Goal: Task Accomplishment & Management: Manage account settings

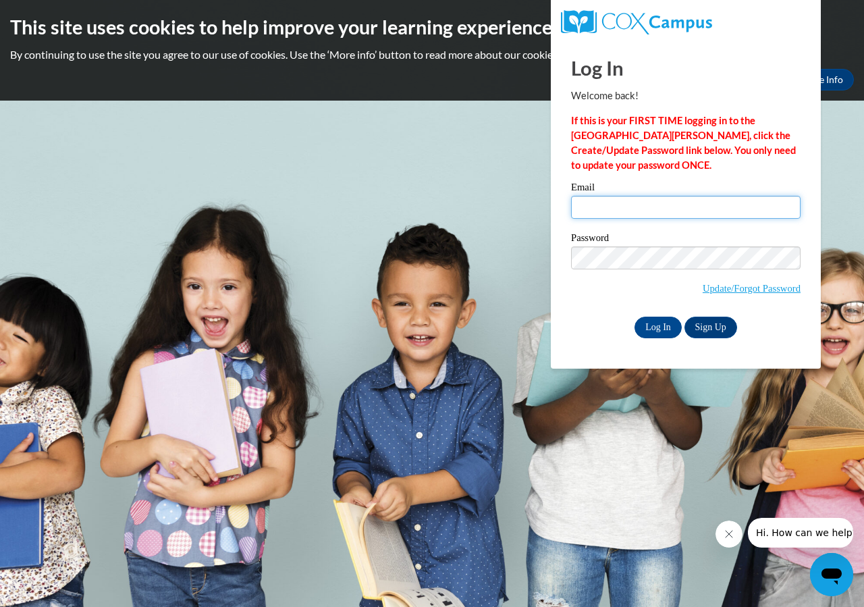
click at [594, 207] on input "Email" at bounding box center [686, 207] width 230 height 23
type input "millerm@prescott.k12.wi.us"
click at [777, 342] on div "Log In Welcome back! If this is your FIRST TIME logging in to the NEW Cox Campu…" at bounding box center [686, 205] width 290 height 328
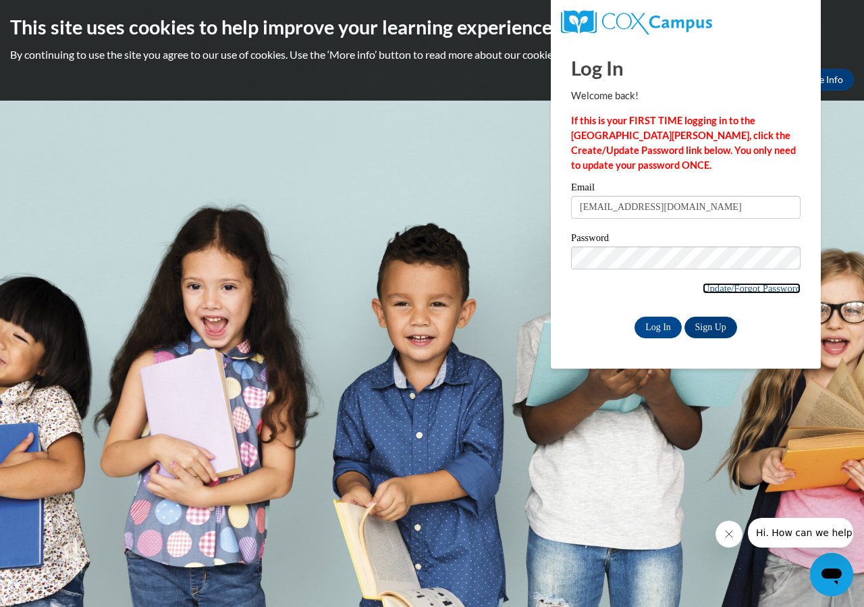
click at [706, 285] on link "Update/Forgot Password" at bounding box center [752, 288] width 98 height 11
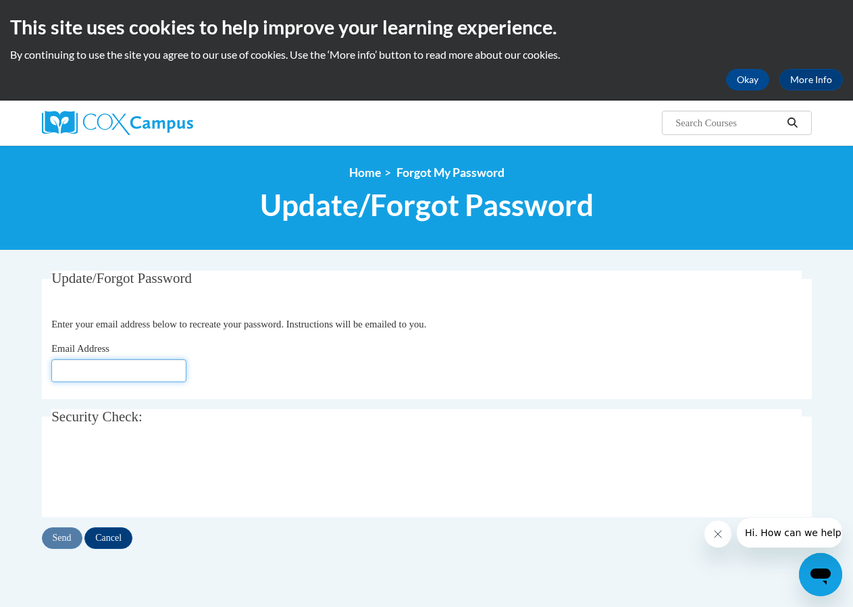
click at [70, 371] on input "Email Address" at bounding box center [118, 370] width 135 height 23
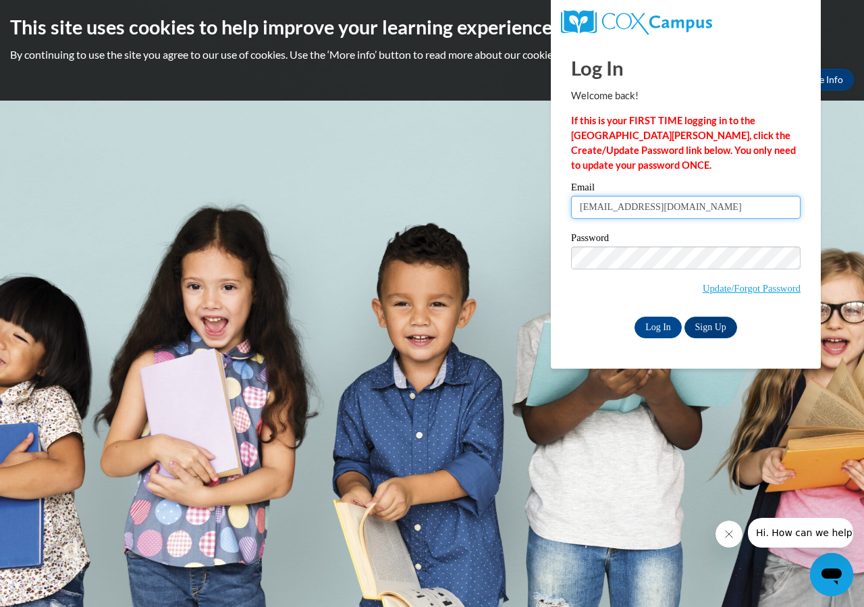
drag, startPoint x: 704, startPoint y: 211, endPoint x: 346, endPoint y: 199, distance: 358.8
click at [346, 198] on body "This site uses cookies to help improve your learning experience. By continuing …" at bounding box center [432, 303] width 864 height 607
click at [606, 292] on span "Update/Forgot Password" at bounding box center [686, 274] width 230 height 56
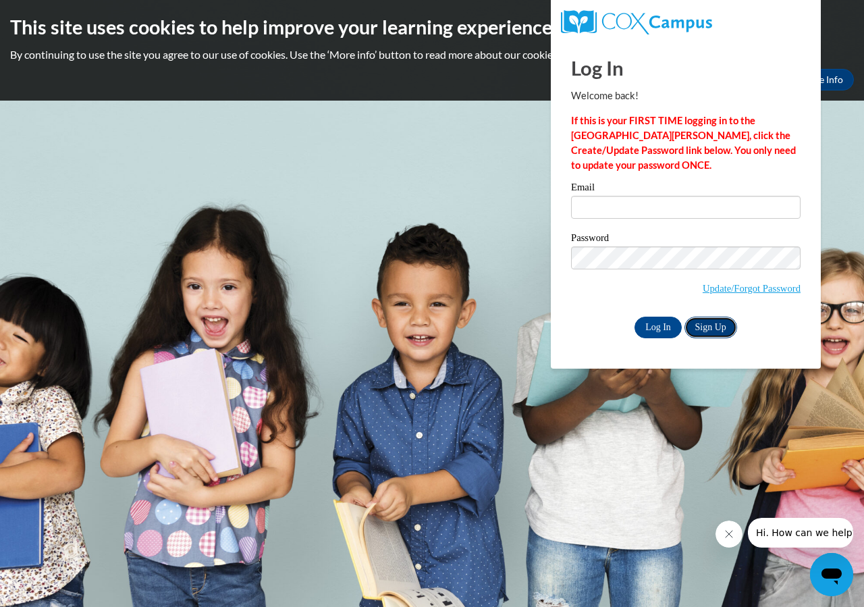
click at [720, 331] on link "Sign Up" at bounding box center [711, 328] width 53 height 22
click at [589, 207] on input "Email" at bounding box center [686, 207] width 230 height 23
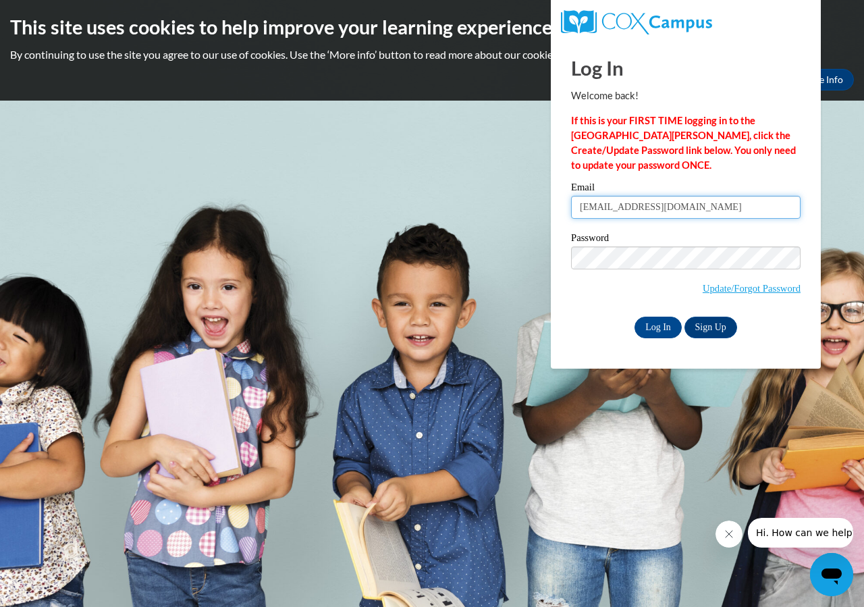
type input "millerm@prescott.k12.wi.us"
click at [606, 310] on div "Password Update/Forgot Password" at bounding box center [686, 273] width 230 height 80
click at [706, 288] on link "Update/Forgot Password" at bounding box center [752, 288] width 98 height 11
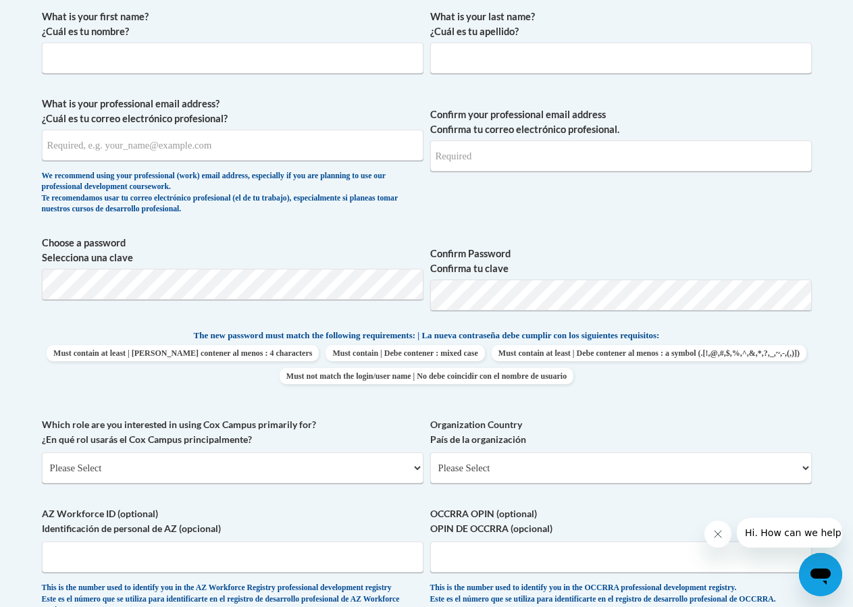
scroll to position [135, 0]
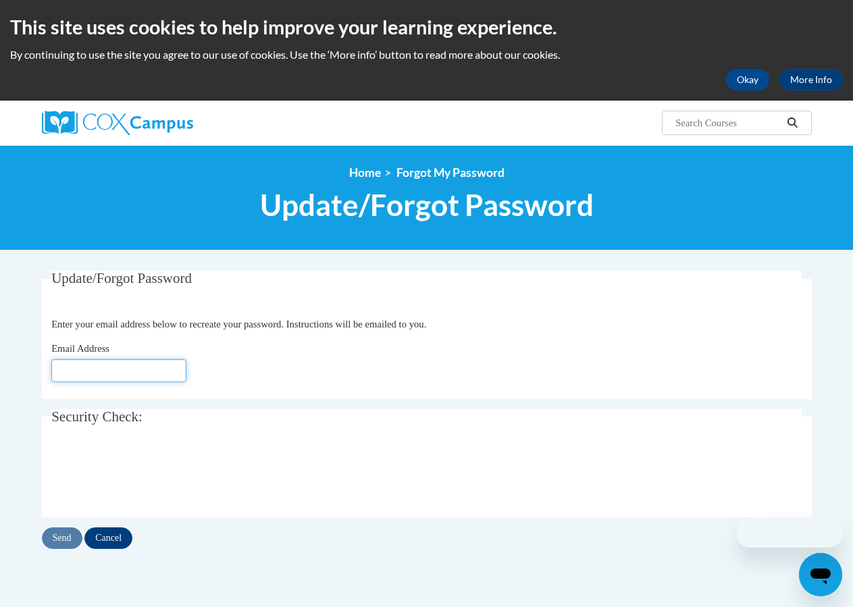
click at [122, 367] on input "Email Address" at bounding box center [118, 370] width 135 height 23
type input "millerm@prescott.k12.wi.us"
click at [59, 534] on input "Send" at bounding box center [62, 538] width 41 height 22
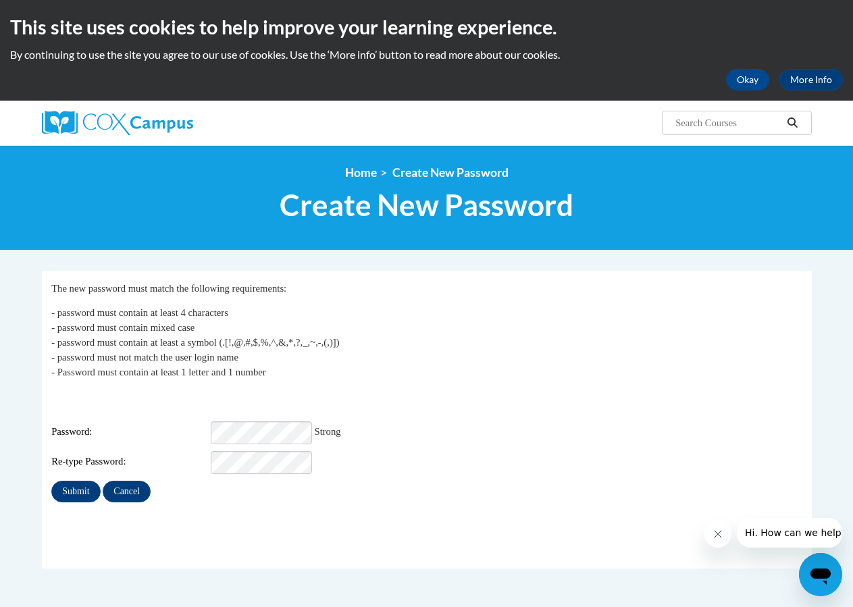
click at [277, 523] on fieldset "My Password The new password must match the following requirements: - password …" at bounding box center [427, 420] width 770 height 298
click at [74, 482] on input "Submit" at bounding box center [75, 492] width 49 height 22
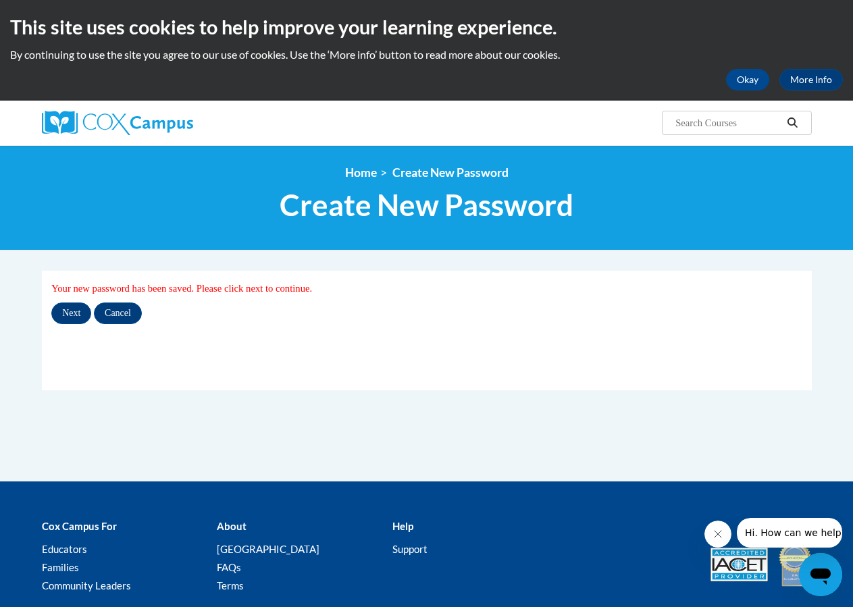
click at [446, 372] on fieldset "My Password Your new password has been saved. Please click next to continue. Ne…" at bounding box center [427, 331] width 770 height 120
click at [64, 313] on input "Next" at bounding box center [71, 314] width 40 height 22
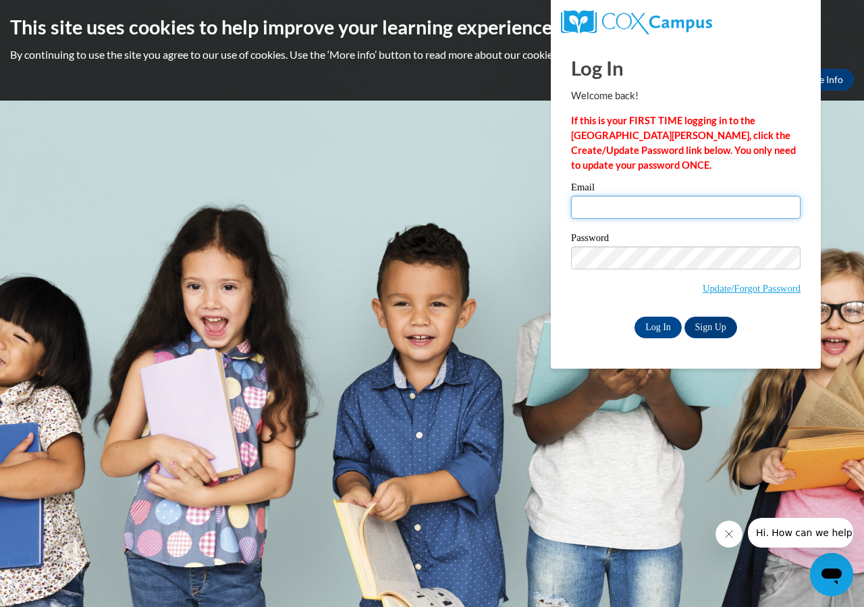
click at [593, 210] on input "Email" at bounding box center [686, 207] width 230 height 23
type input "[EMAIL_ADDRESS][DOMAIN_NAME]"
click at [597, 323] on div "Log In Sign Up" at bounding box center [686, 328] width 230 height 22
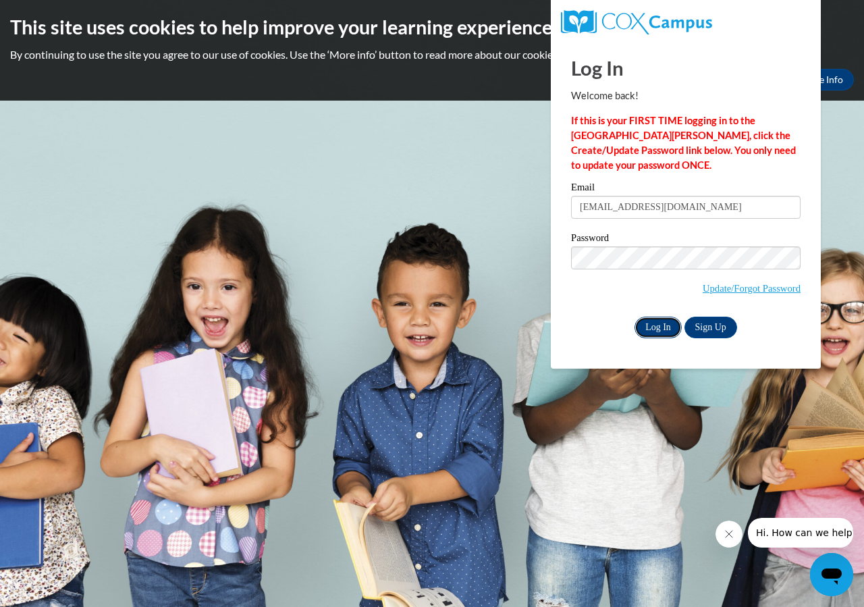
click at [658, 325] on input "Log In" at bounding box center [658, 328] width 47 height 22
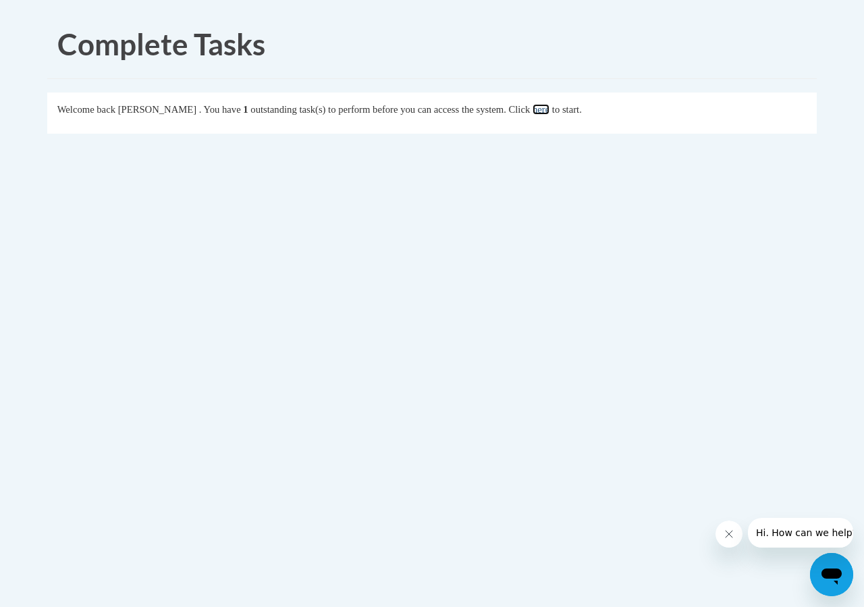
click at [550, 110] on link "here" at bounding box center [541, 109] width 17 height 11
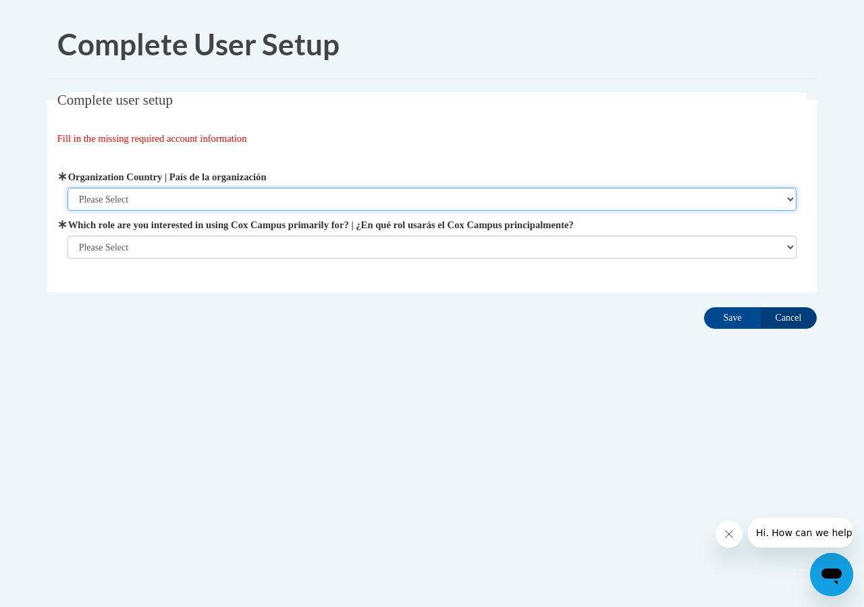
click at [789, 198] on select "Please Select [GEOGRAPHIC_DATA] | [GEOGRAPHIC_DATA] Outside of [GEOGRAPHIC_DATA…" at bounding box center [433, 199] width 730 height 23
select select "ad49bcad-a171-4b2e-b99c-48b446064914"
click at [68, 188] on select "Please Select [GEOGRAPHIC_DATA] | [GEOGRAPHIC_DATA] Outside of [GEOGRAPHIC_DATA…" at bounding box center [433, 199] width 730 height 23
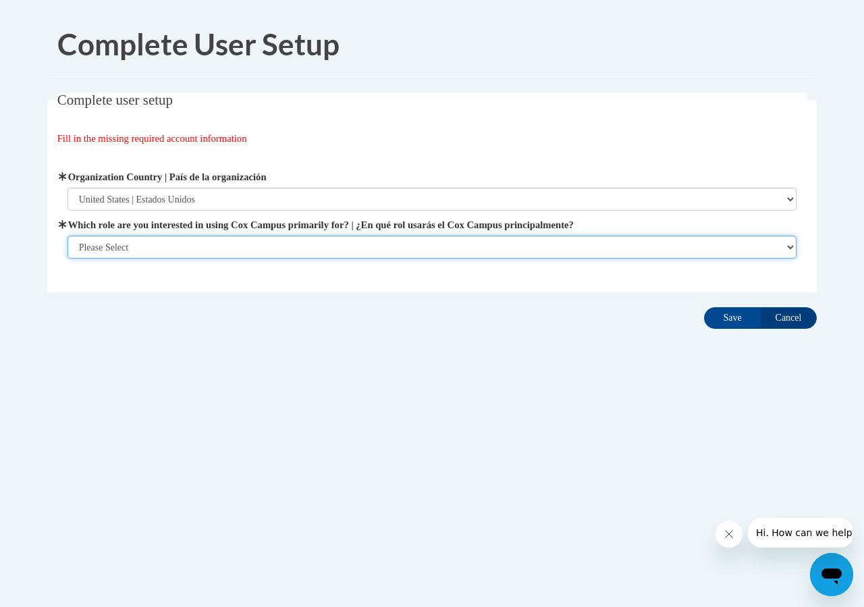
click at [785, 249] on select "Please Select College/University | Colegio/Universidad Community/Nonprofit Part…" at bounding box center [433, 247] width 730 height 23
select select "fbf2d438-af2f-41f8-98f1-81c410e29de3"
click at [68, 236] on select "Please Select College/University | Colegio/Universidad Community/Nonprofit Part…" at bounding box center [433, 247] width 730 height 23
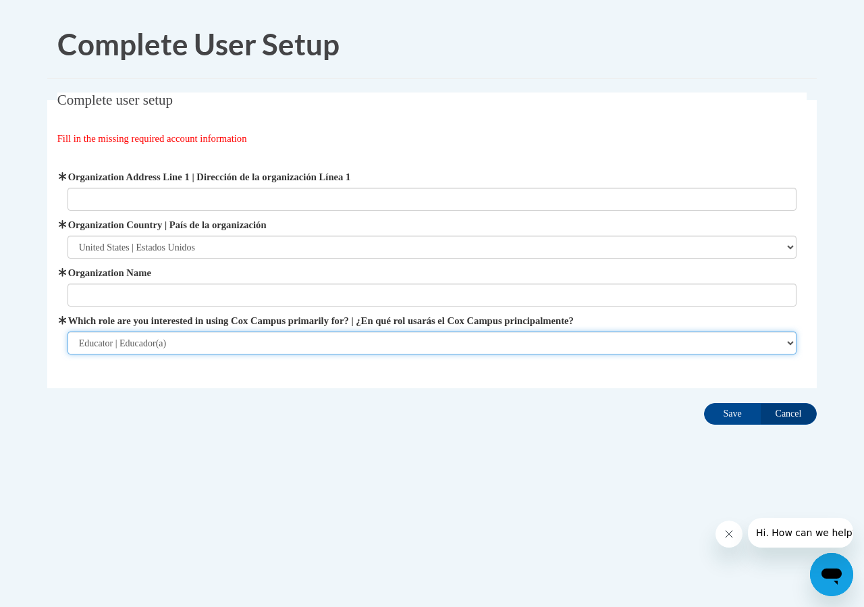
click at [792, 343] on select "Please Select College/University | Colegio/Universidad Community/Nonprofit Part…" at bounding box center [433, 343] width 730 height 23
click at [68, 332] on select "Please Select College/University | Colegio/Universidad Community/Nonprofit Part…" at bounding box center [433, 343] width 730 height 23
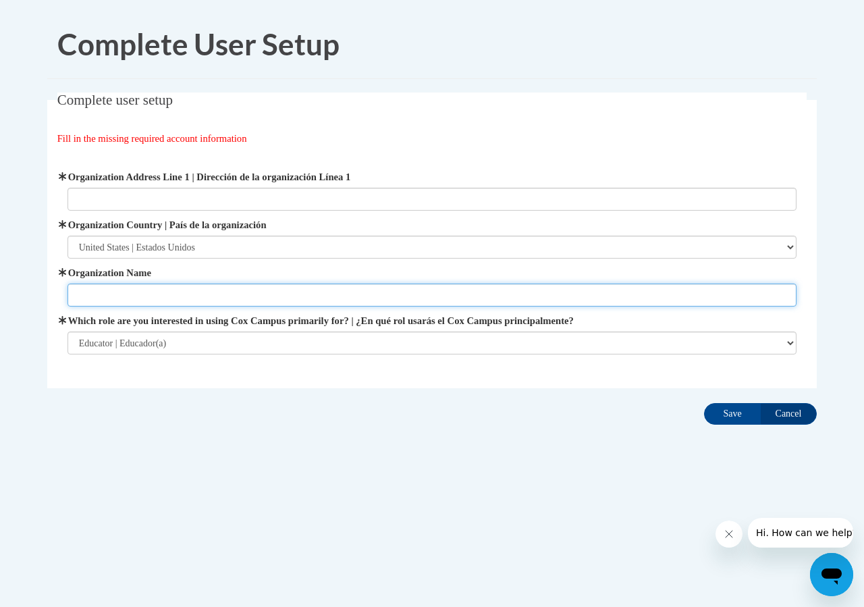
click at [74, 294] on input "Organization Name" at bounding box center [433, 295] width 730 height 23
type input "[GEOGRAPHIC_DATA]"
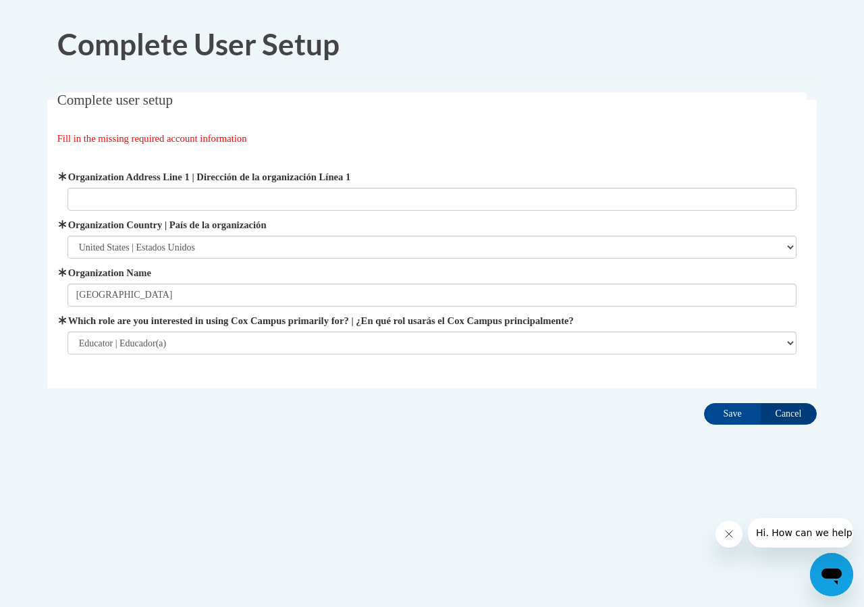
click at [546, 420] on div "Complete user setup Fill in the missing required account information User Profi…" at bounding box center [432, 262] width 790 height 338
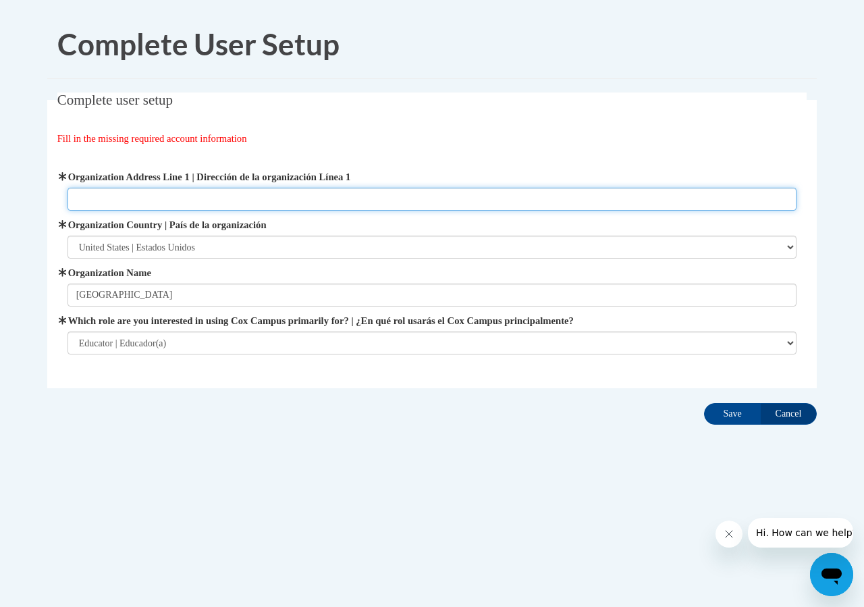
click at [76, 202] on input "Organization Address Line 1 | Dirección de la organización Línea 1" at bounding box center [433, 199] width 730 height 23
type input "[STREET_ADDRESS]"
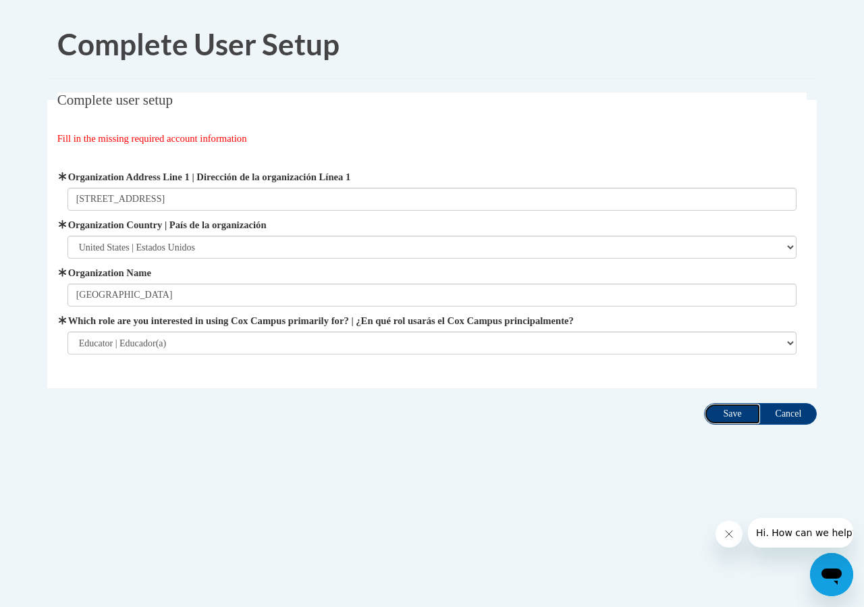
click at [729, 415] on input "Save" at bounding box center [732, 414] width 57 height 22
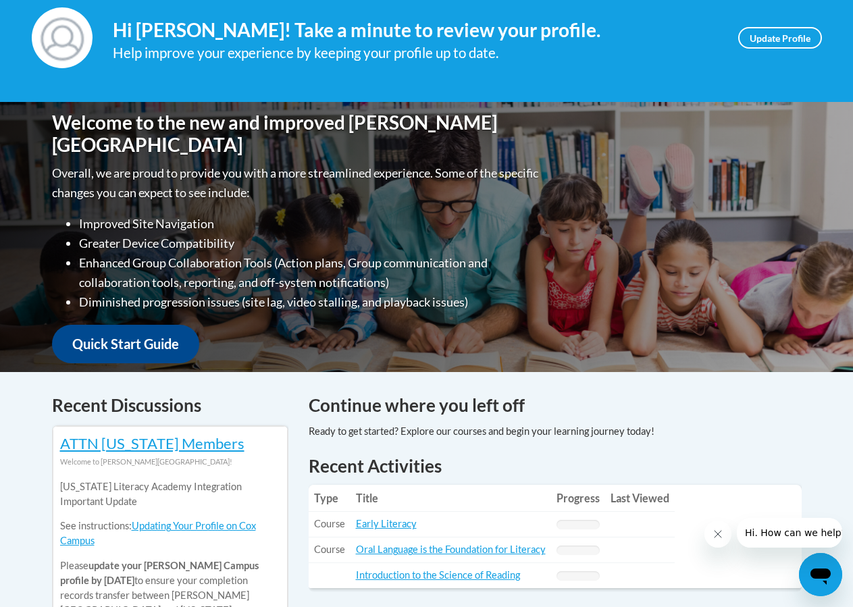
scroll to position [405, 0]
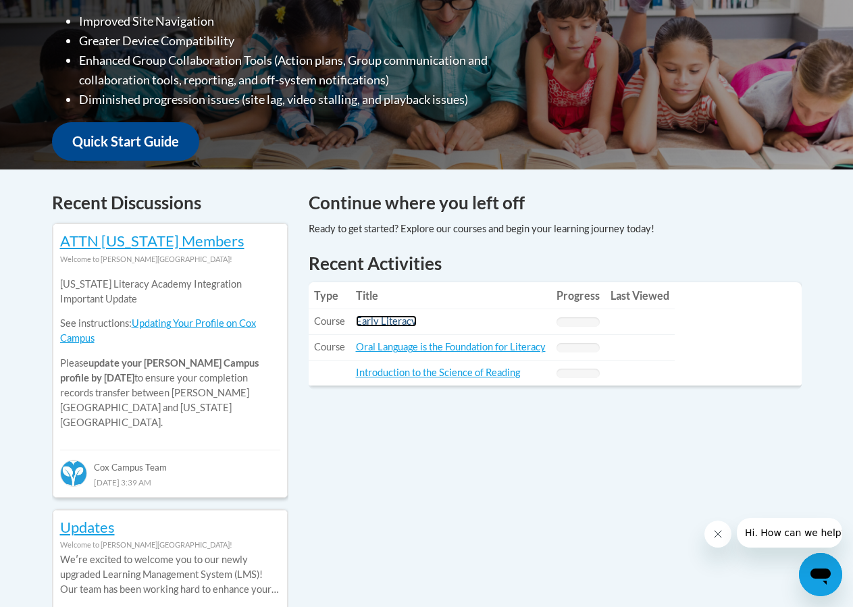
click at [405, 321] on link "Early Literacy" at bounding box center [386, 320] width 61 height 11
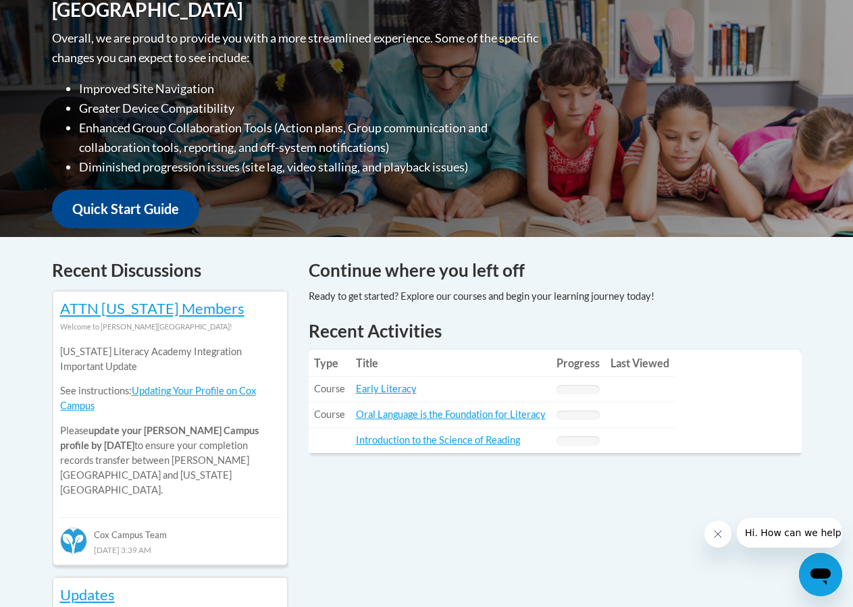
scroll to position [135, 0]
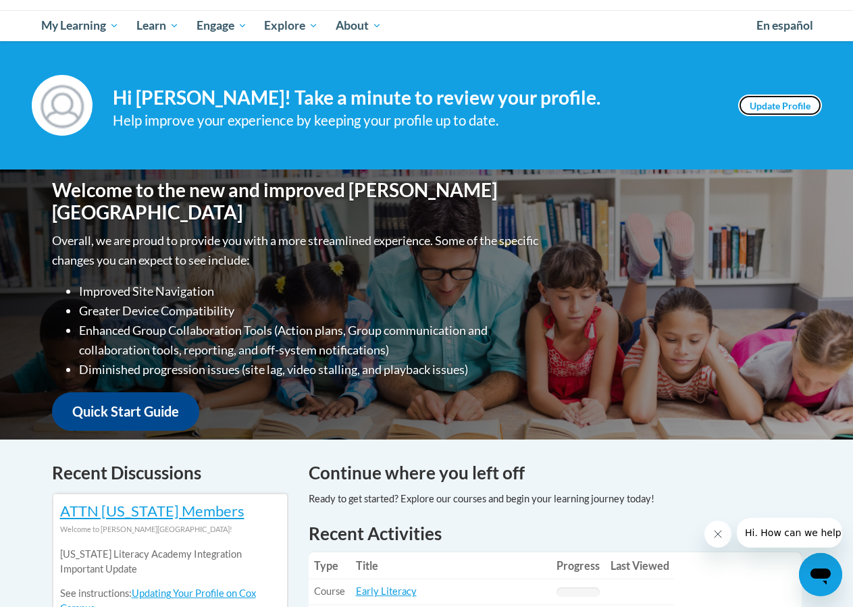
click at [772, 106] on link "Update Profile" at bounding box center [780, 106] width 84 height 22
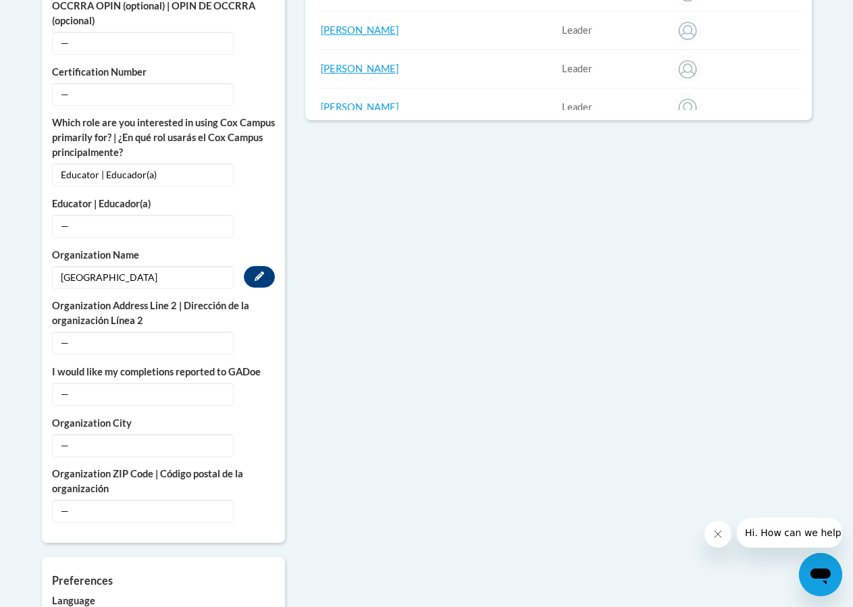
scroll to position [878, 0]
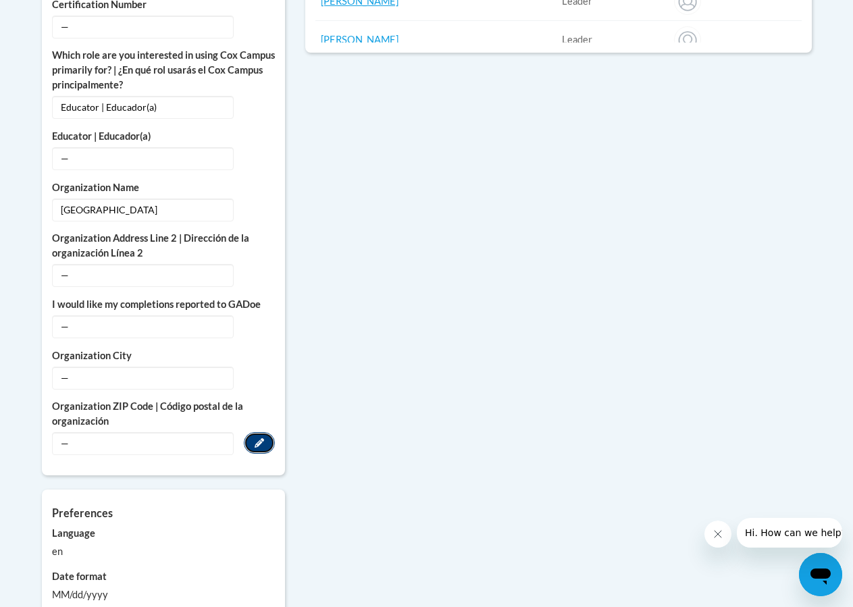
click at [255, 438] on icon "Custom profile fields" at bounding box center [259, 442] width 9 height 9
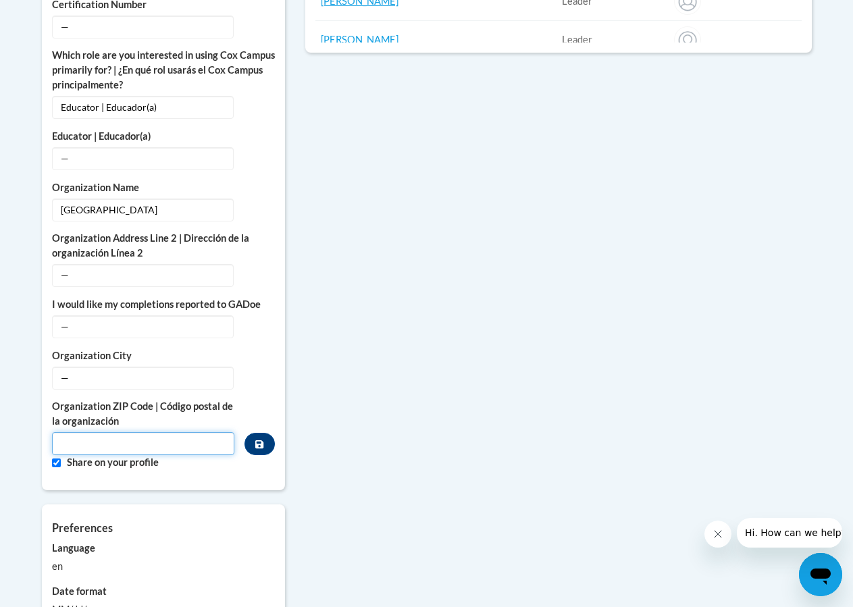
click at [96, 432] on input "Metadata input" at bounding box center [143, 443] width 183 height 23
type input "54021"
click at [61, 367] on span "—" at bounding box center [143, 378] width 182 height 23
click at [258, 372] on icon "Custom profile fields" at bounding box center [259, 376] width 9 height 9
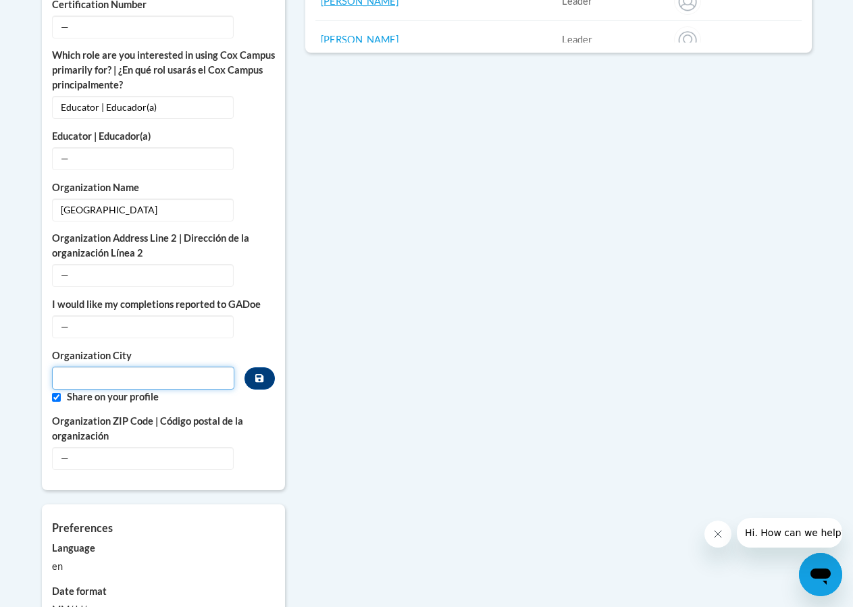
click at [151, 368] on input "Metadata input" at bounding box center [143, 378] width 183 height 23
type input "Prescott"
click at [165, 325] on span "—" at bounding box center [143, 326] width 182 height 23
click at [259, 373] on icon "Custom profile fields" at bounding box center [259, 377] width 8 height 9
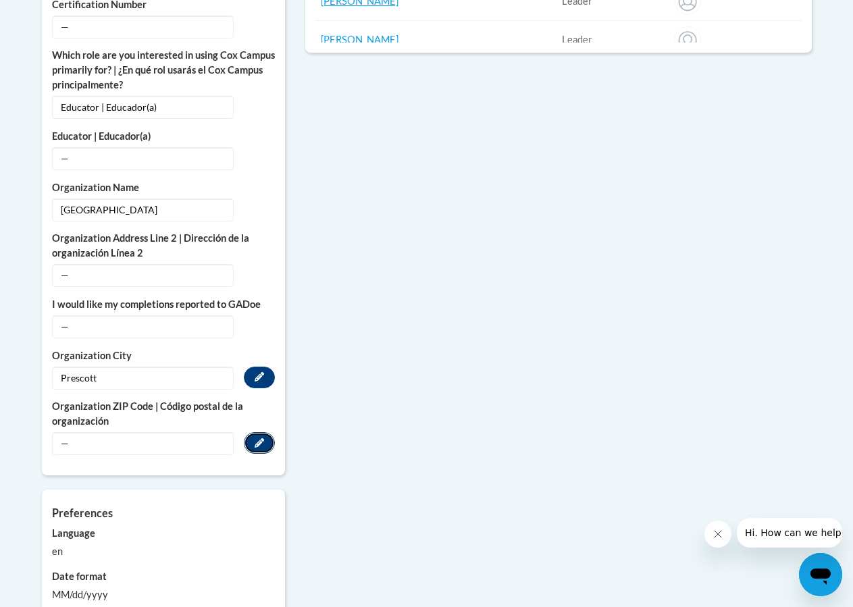
click at [258, 438] on icon "Custom profile fields" at bounding box center [259, 442] width 9 height 9
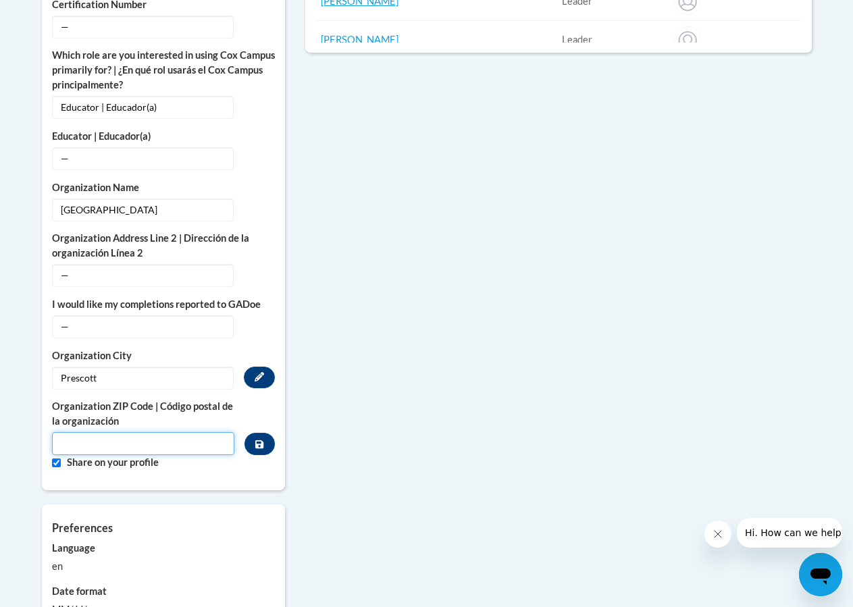
click at [142, 432] on input "Metadata input" at bounding box center [143, 443] width 183 height 23
type input "54021"
click at [202, 469] on div "More About Me Click or press to edit any of the profile fields below. Select mu…" at bounding box center [163, 50] width 243 height 879
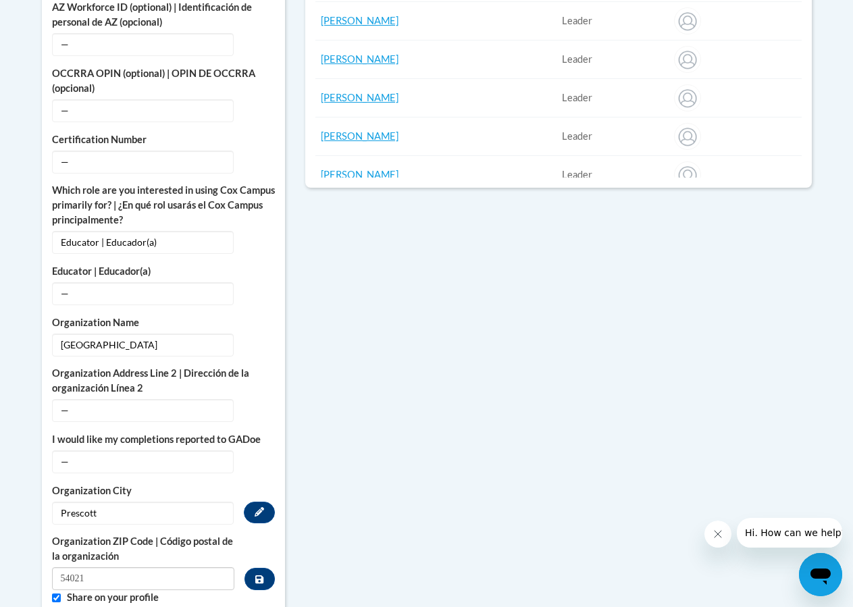
scroll to position [675, 0]
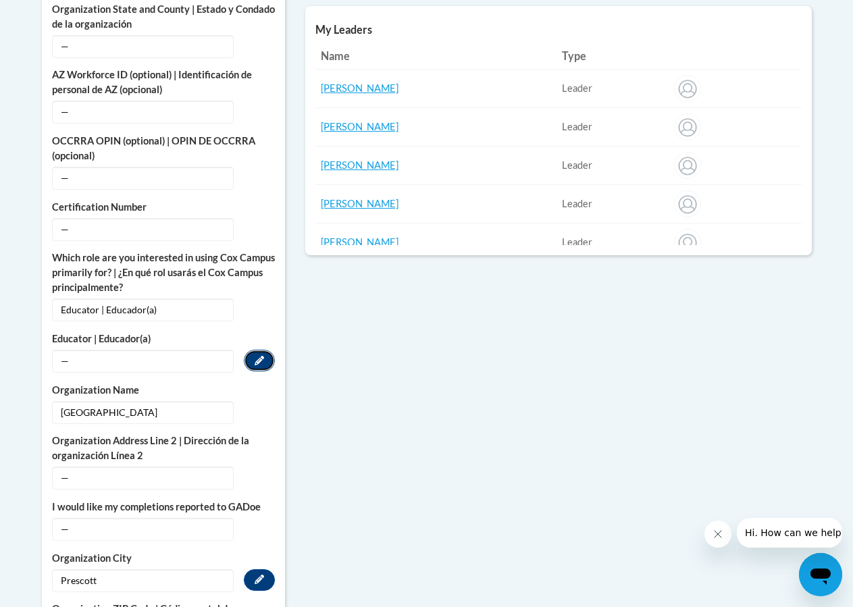
click at [266, 350] on button "Edit" at bounding box center [259, 361] width 31 height 22
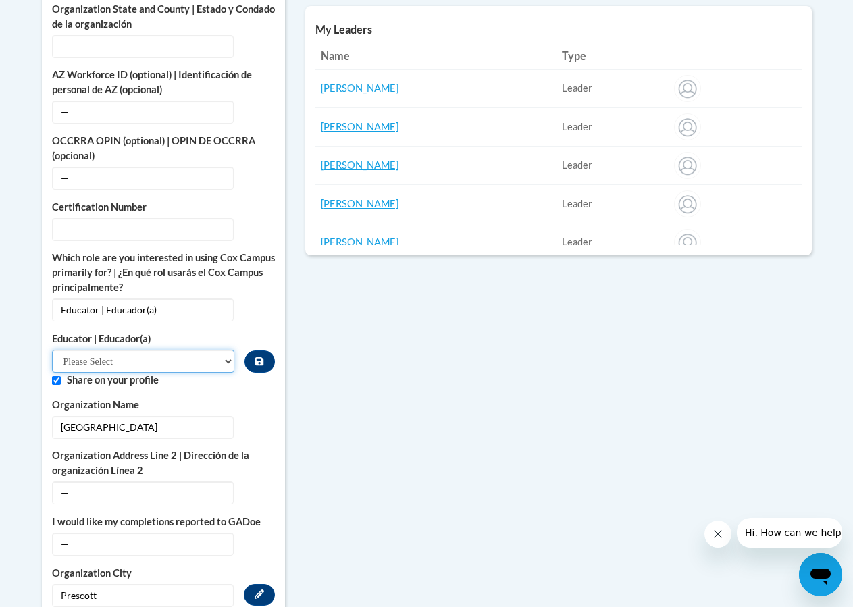
click at [223, 350] on select "Please Select Early Learning/Daycare Teacher/Family Home Care Provider | Maestr…" at bounding box center [143, 361] width 183 height 23
click at [224, 317] on div "College/University | Colegio/Universidad — Edit Organization Address Line 1 | D…" at bounding box center [163, 271] width 223 height 801
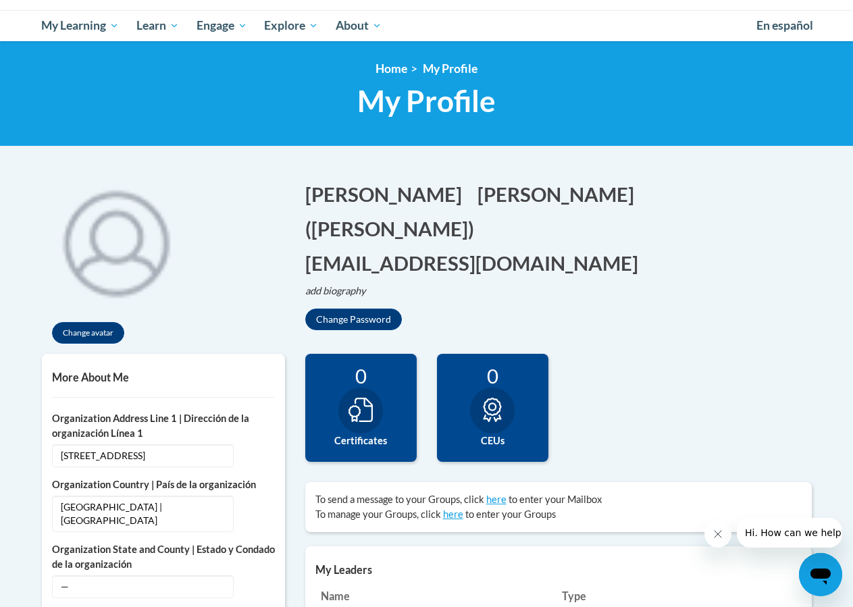
scroll to position [0, 0]
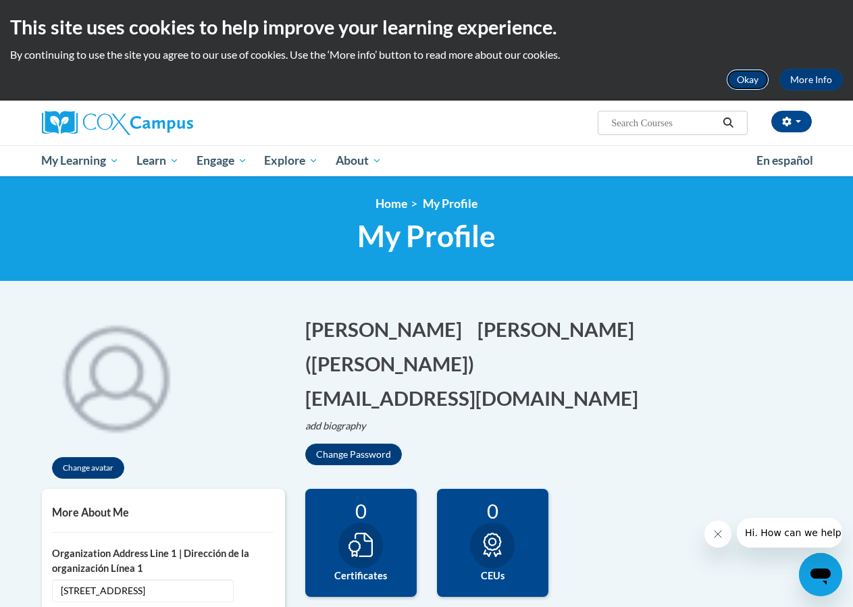
click at [751, 84] on button "Okay" at bounding box center [747, 80] width 43 height 22
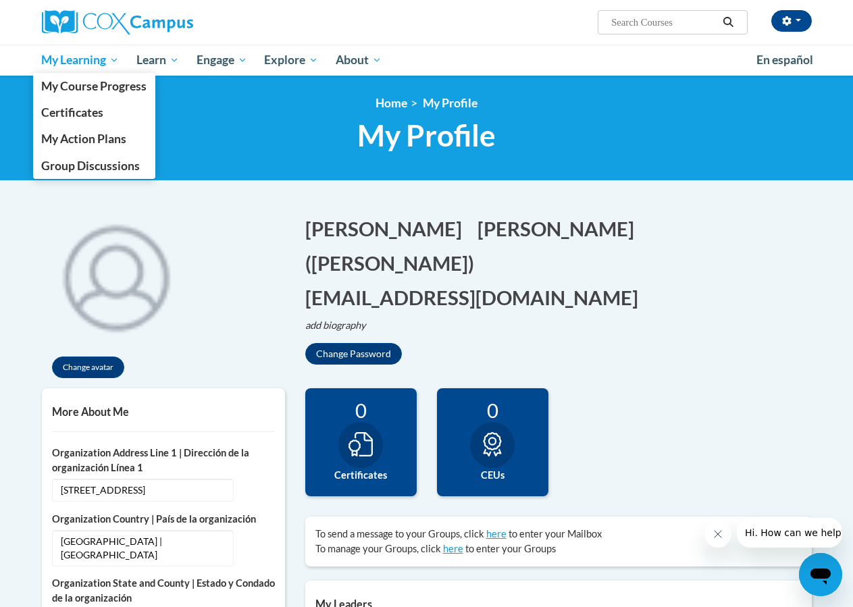
click at [68, 59] on span "My Learning" at bounding box center [80, 60] width 78 height 16
click at [62, 87] on span "My Course Progress" at bounding box center [93, 86] width 105 height 14
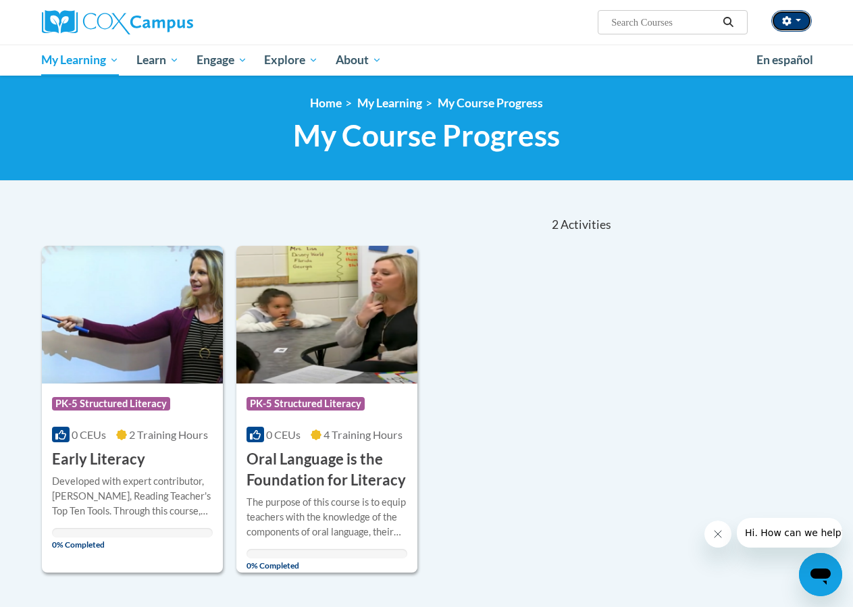
click at [799, 16] on button "button" at bounding box center [791, 21] width 41 height 22
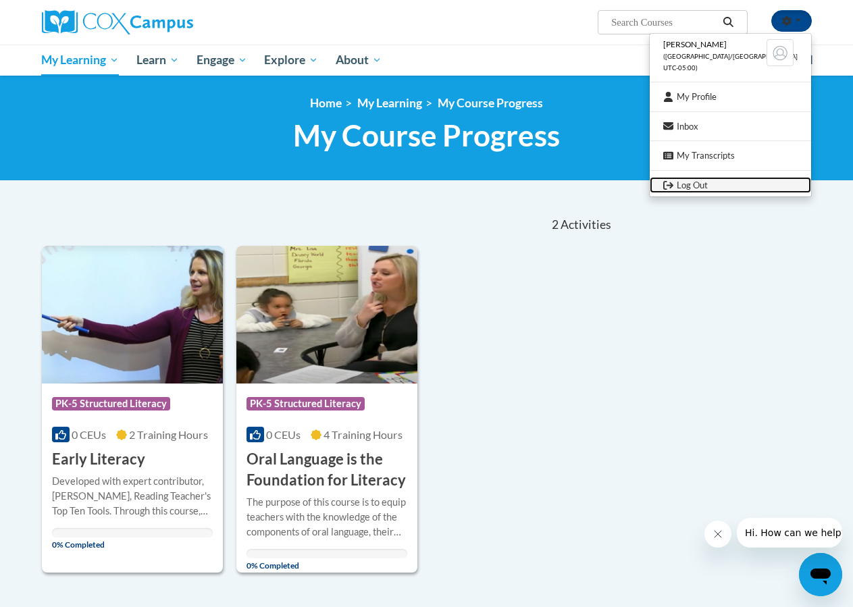
click at [710, 182] on link "Log Out" at bounding box center [730, 185] width 161 height 17
